Goal: Task Accomplishment & Management: Use online tool/utility

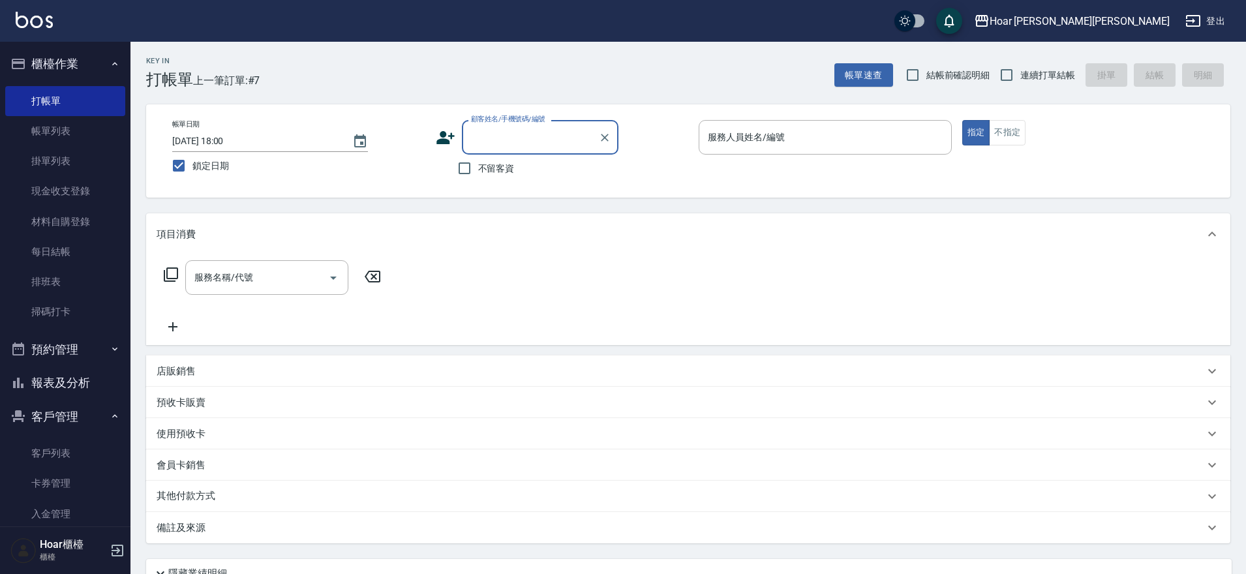
scroll to position [11, 0]
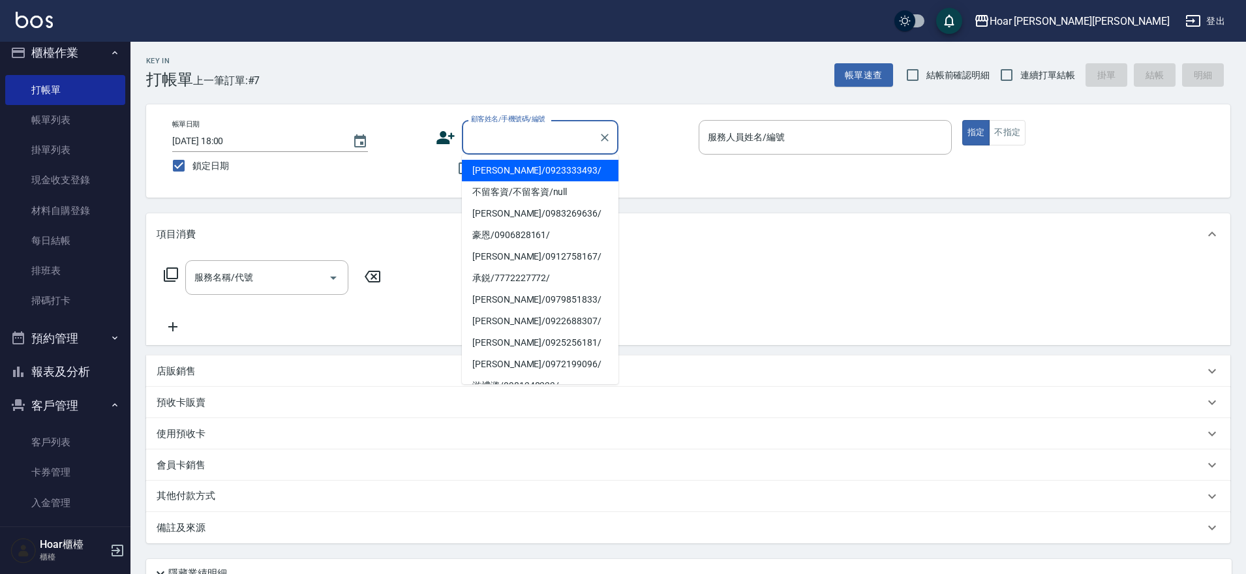
click at [509, 135] on input "顧客姓名/手機號碼/編號" at bounding box center [530, 137] width 125 height 23
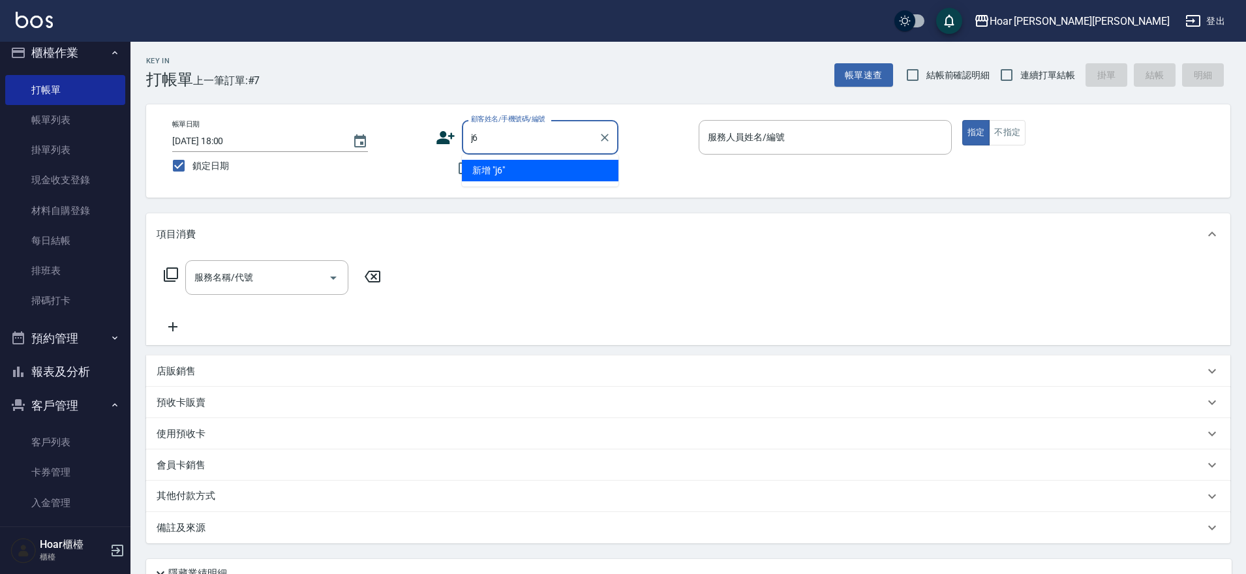
type input "j"
type input "務"
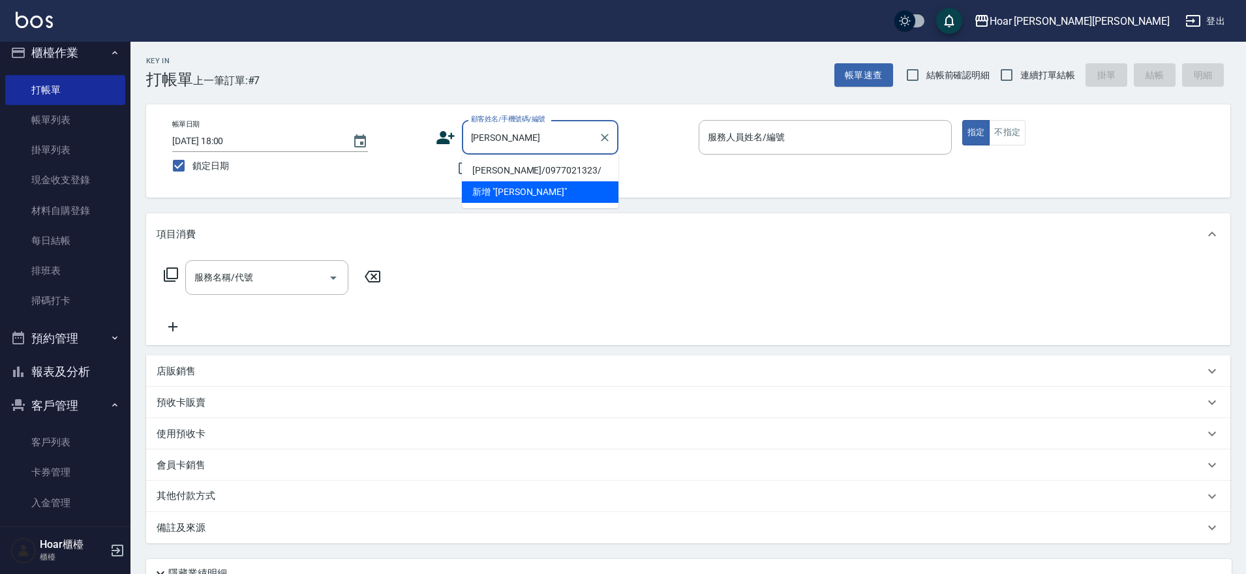
click at [500, 164] on li "[PERSON_NAME]/0977021323/" at bounding box center [540, 171] width 157 height 22
type input "[PERSON_NAME]/0977021323/"
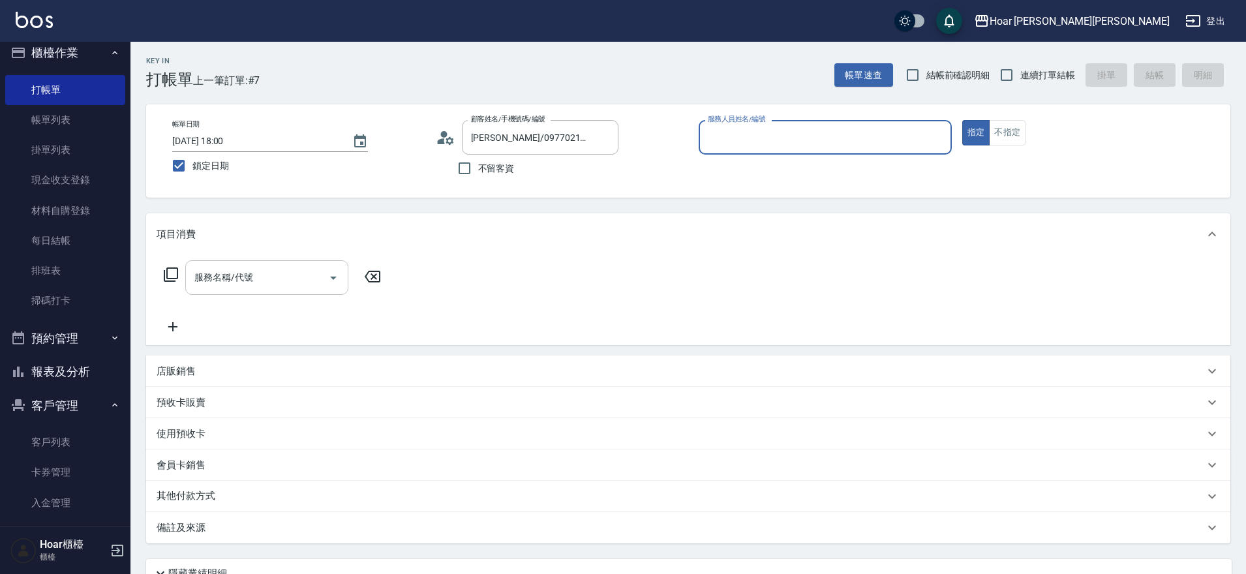
type input "RIO-2"
click at [252, 283] on input "服務名稱/代號" at bounding box center [257, 277] width 132 height 23
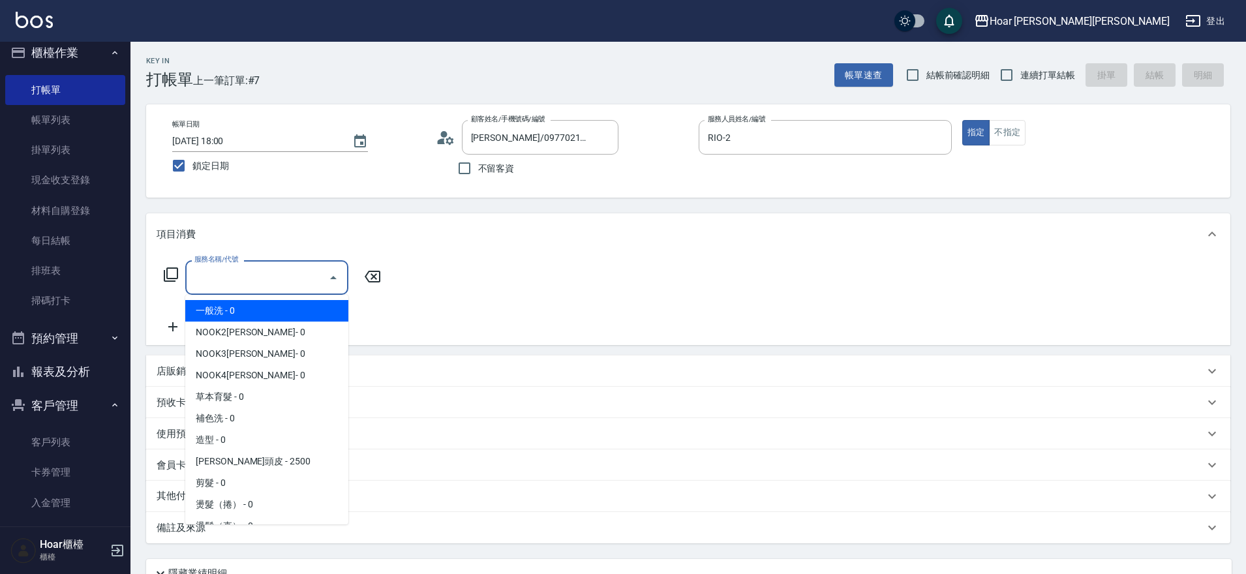
scroll to position [0, 0]
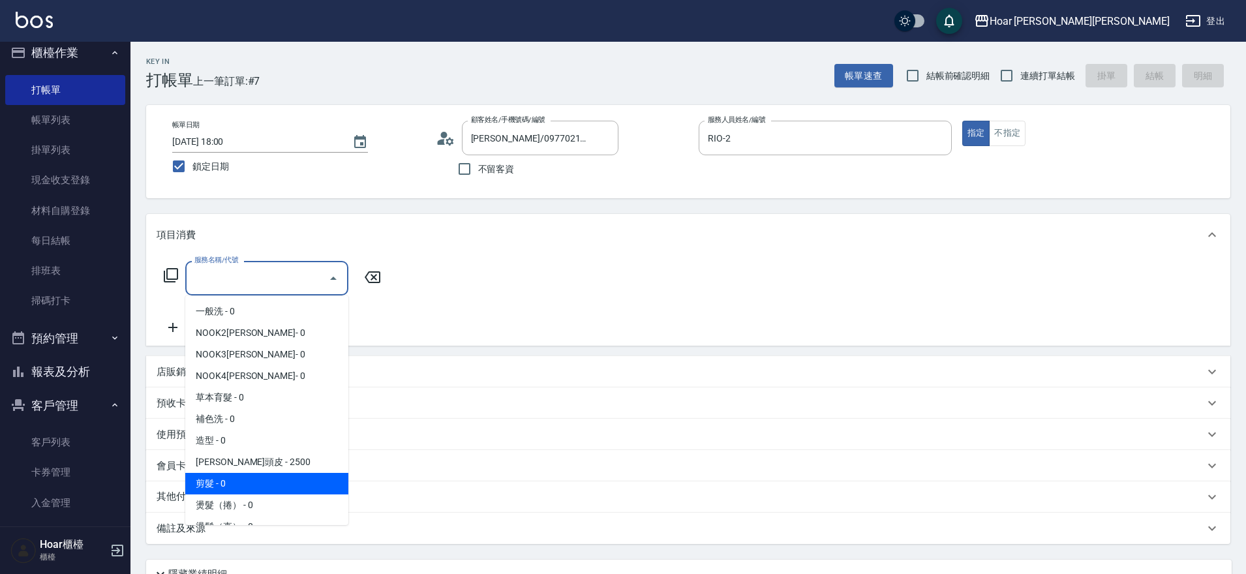
click at [208, 474] on span "剪髮 - 0" at bounding box center [266, 484] width 163 height 22
type input "剪髮(201)"
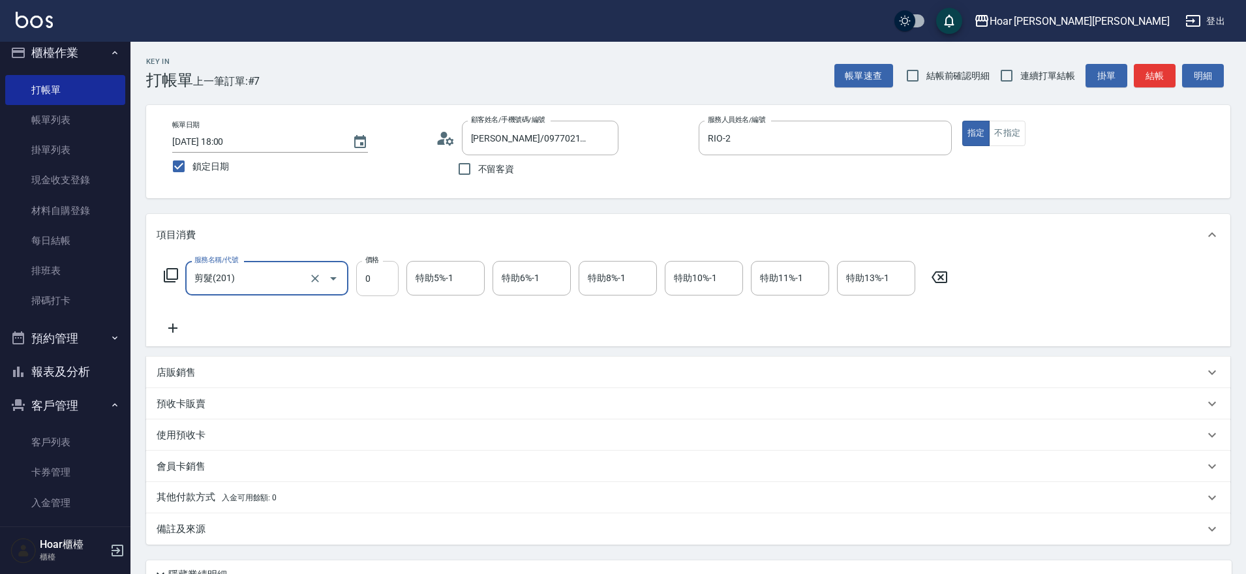
click at [374, 291] on input "0" at bounding box center [377, 278] width 42 height 35
type input "800"
click at [168, 325] on icon at bounding box center [173, 328] width 33 height 16
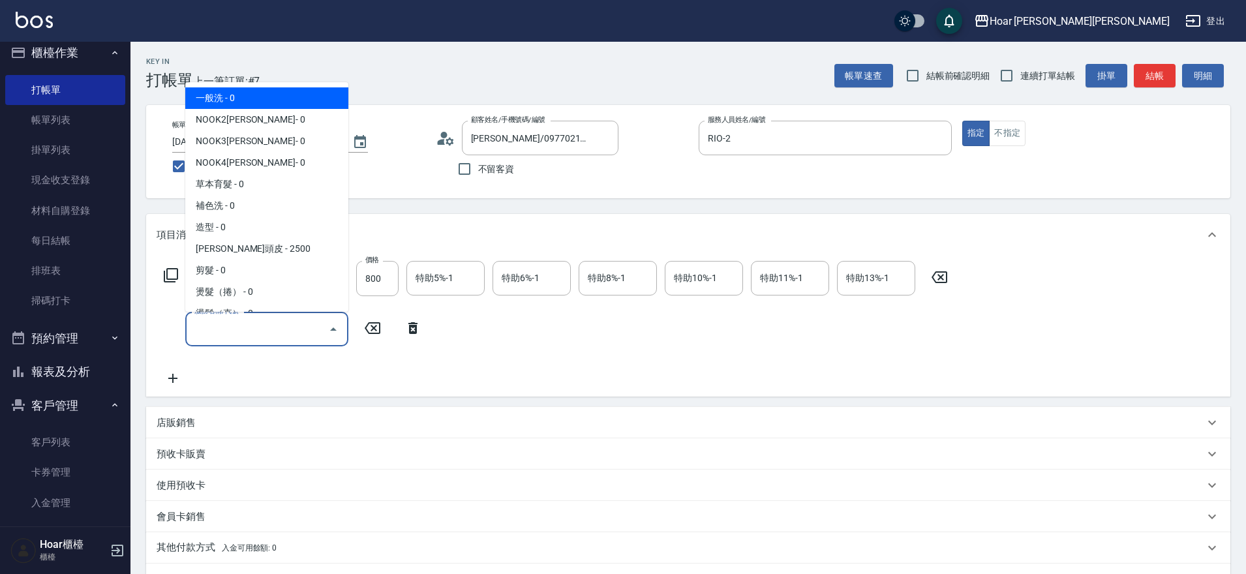
click at [280, 326] on input "服務名稱/代號" at bounding box center [257, 329] width 132 height 23
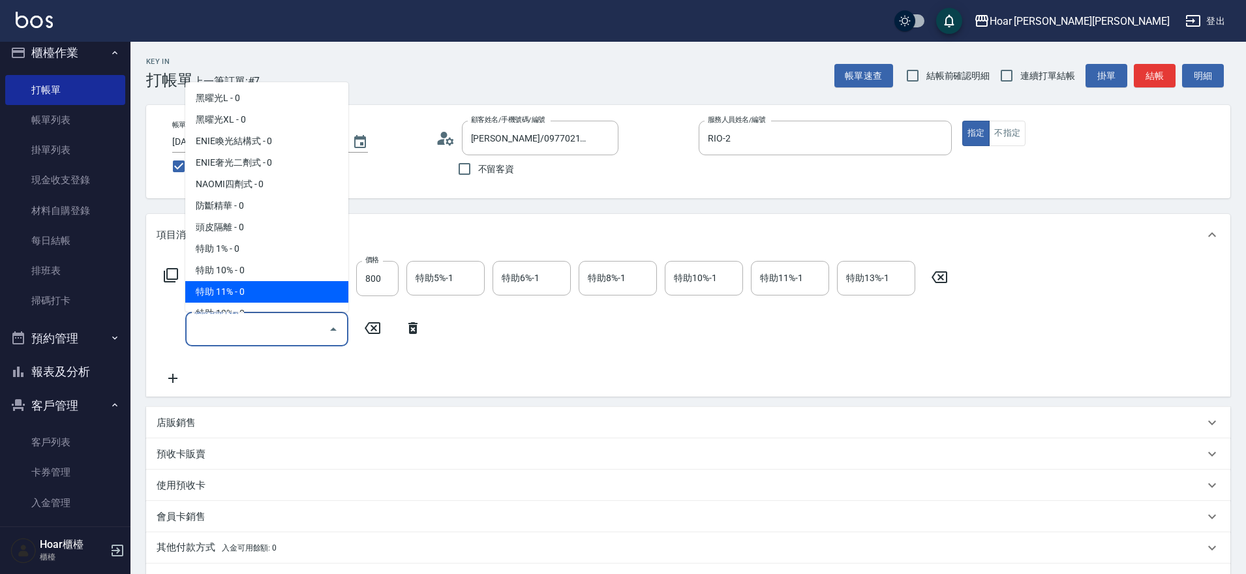
scroll to position [857, 0]
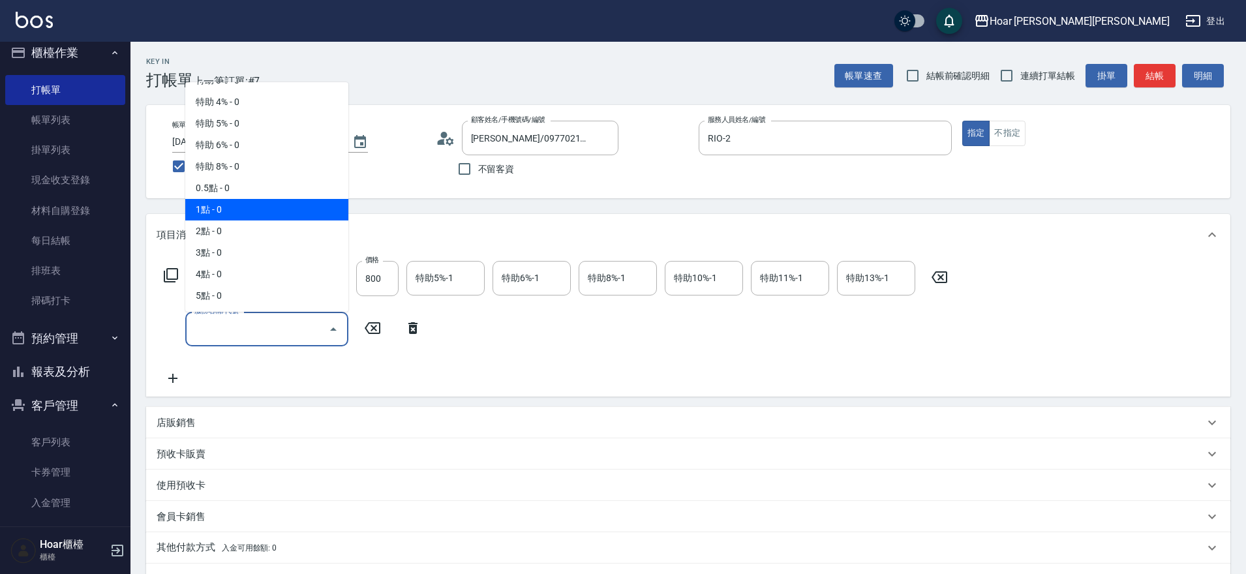
click at [222, 210] on span "1點 - 0" at bounding box center [266, 210] width 163 height 22
type input "1點(P1)"
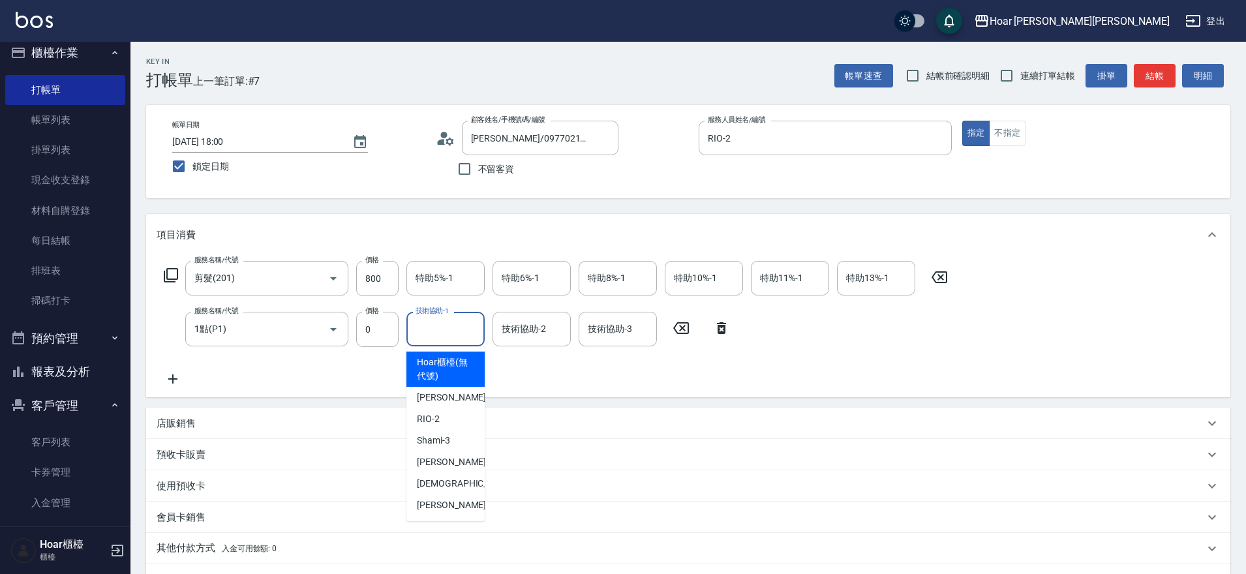
click at [448, 336] on input "技術協助-1" at bounding box center [445, 329] width 67 height 23
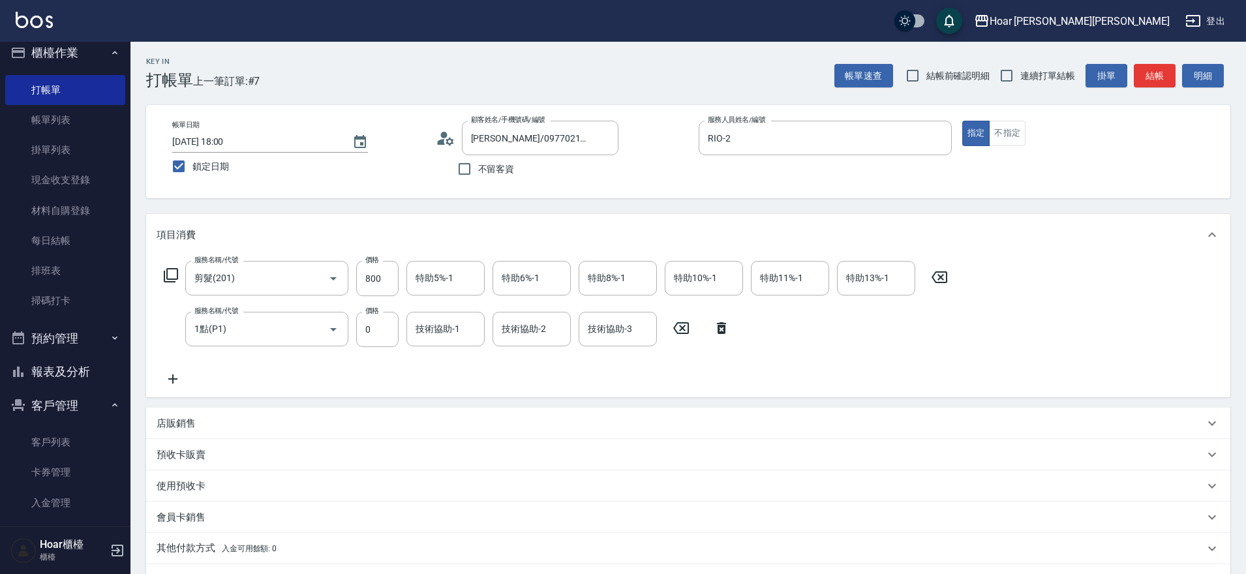
drag, startPoint x: 565, startPoint y: 349, endPoint x: 516, endPoint y: 333, distance: 51.4
click at [564, 349] on div "服務名稱/代號 剪髮(201) 服務名稱/代號 價格 800 價格 特助5%-1 特助5%-1 特助6%-1 特助6%-1 特助8%-1 特助8%-1 特助1…" at bounding box center [556, 324] width 799 height 126
click at [686, 329] on icon at bounding box center [681, 328] width 33 height 16
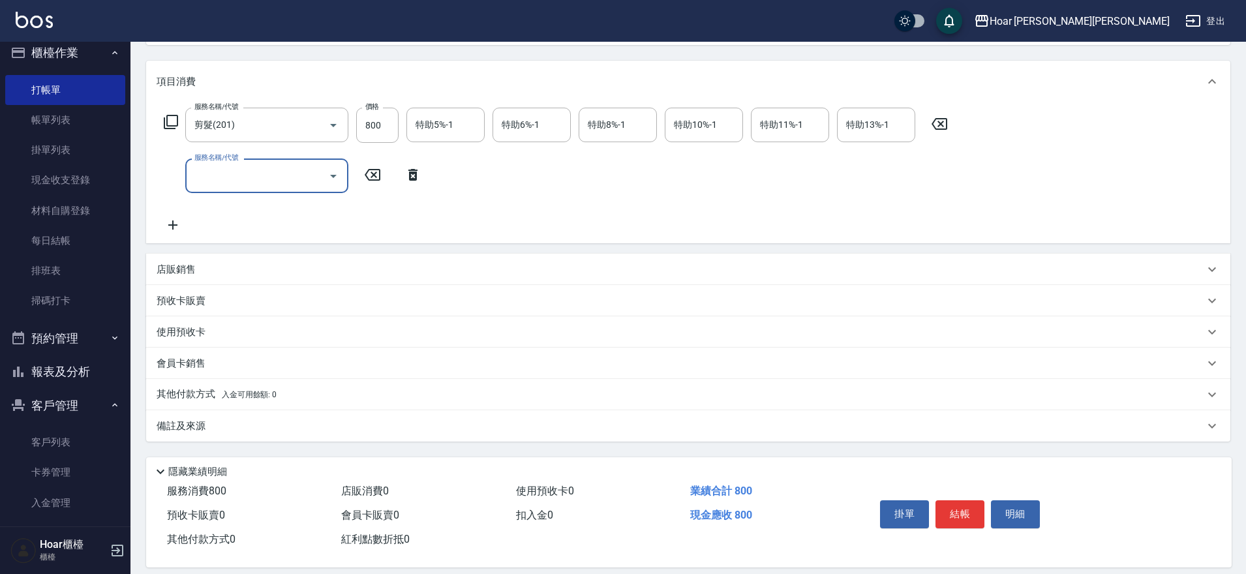
scroll to position [168, 0]
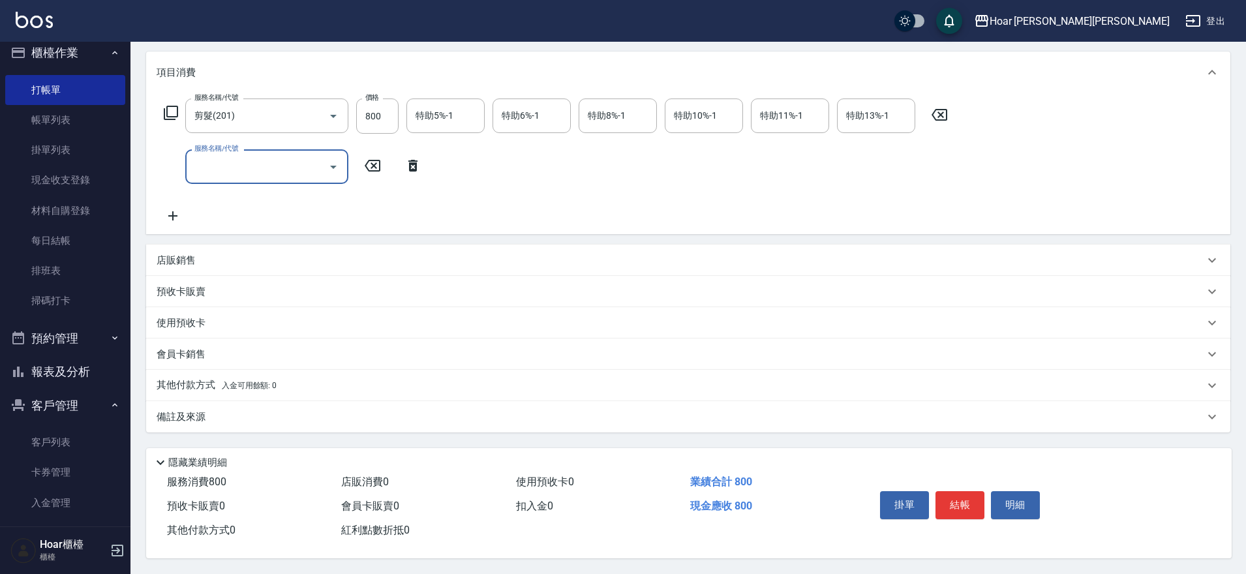
click at [204, 380] on p "其他付款方式 入金可用餘額: 0" at bounding box center [217, 385] width 120 height 14
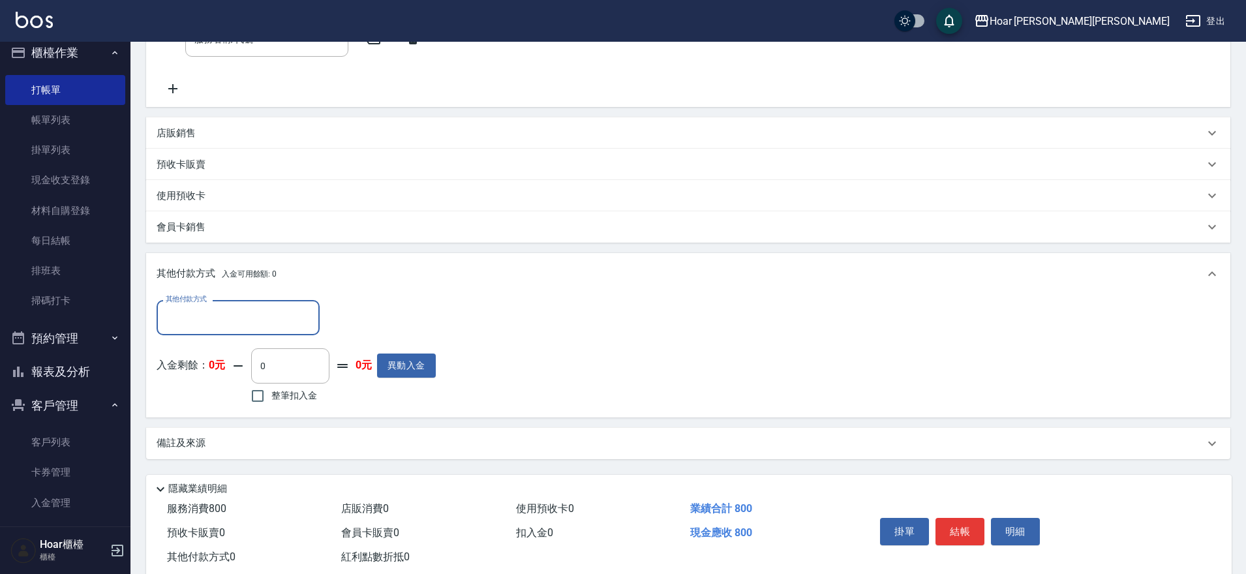
scroll to position [322, 0]
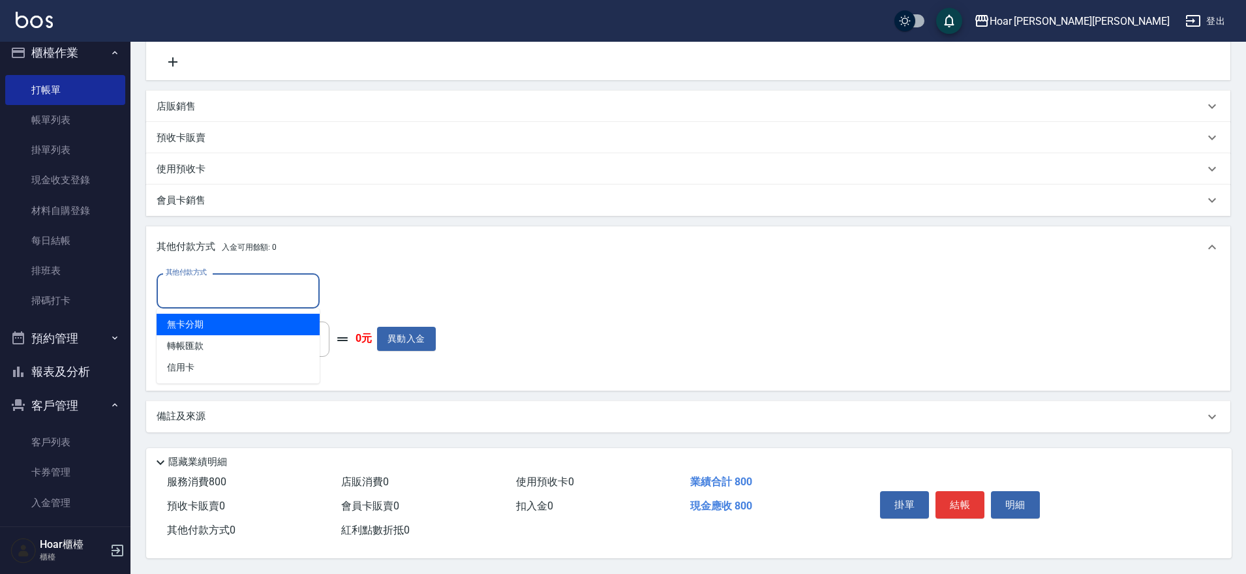
click at [213, 279] on input "其他付款方式" at bounding box center [237, 290] width 151 height 23
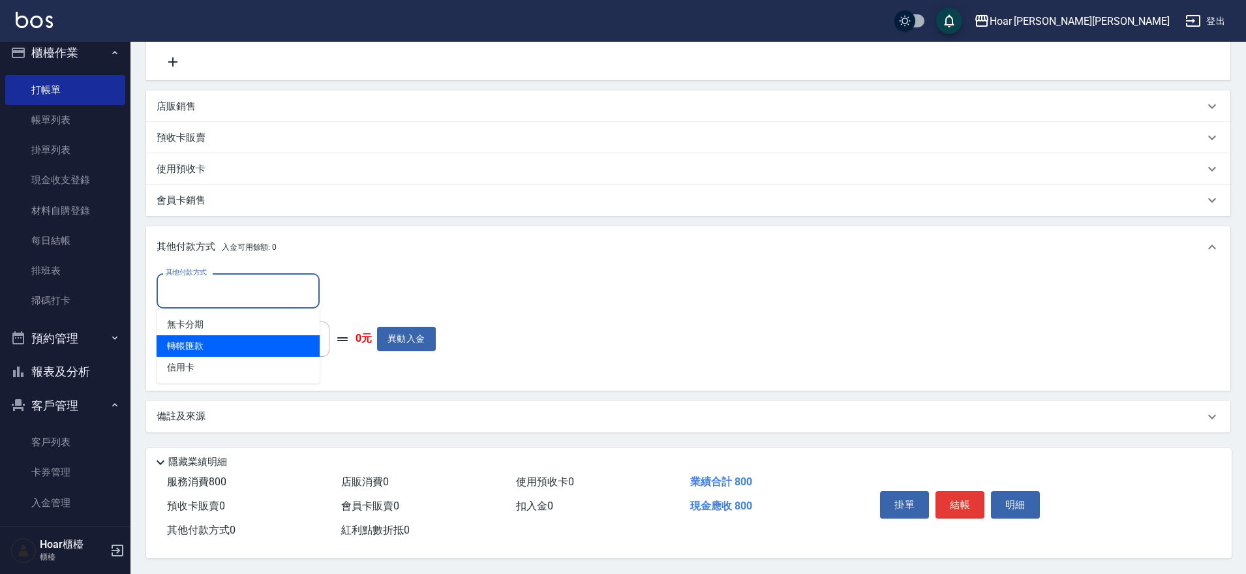
drag, startPoint x: 202, startPoint y: 331, endPoint x: 241, endPoint y: 329, distance: 38.6
click at [203, 335] on span "轉帳匯款" at bounding box center [238, 346] width 163 height 22
type input "轉帳匯款"
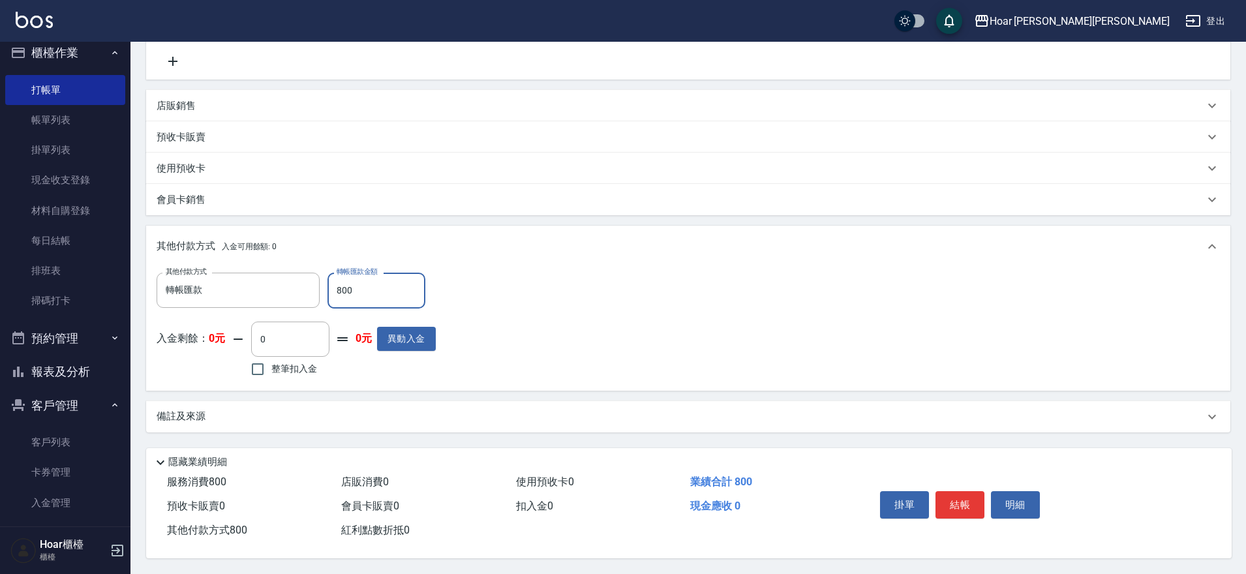
type input "800"
drag, startPoint x: 834, startPoint y: 284, endPoint x: 835, endPoint y: 294, distance: 9.9
click at [831, 282] on div "其他付款方式 轉帳匯款 其他付款方式 轉帳匯款金額 800 轉帳匯款金額 入金剩餘： 0元 0 ​ 整筆扣入金 0元 異動入金" at bounding box center [688, 326] width 1063 height 107
click at [952, 495] on button "結帳" at bounding box center [959, 504] width 49 height 27
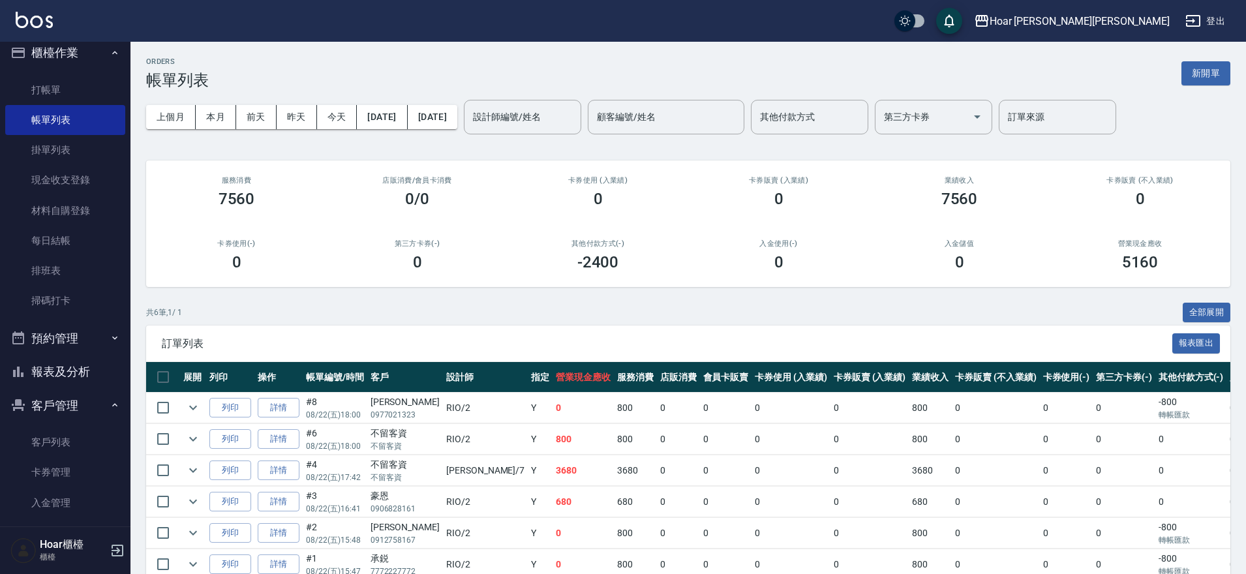
scroll to position [5, 0]
